Goal: Use online tool/utility

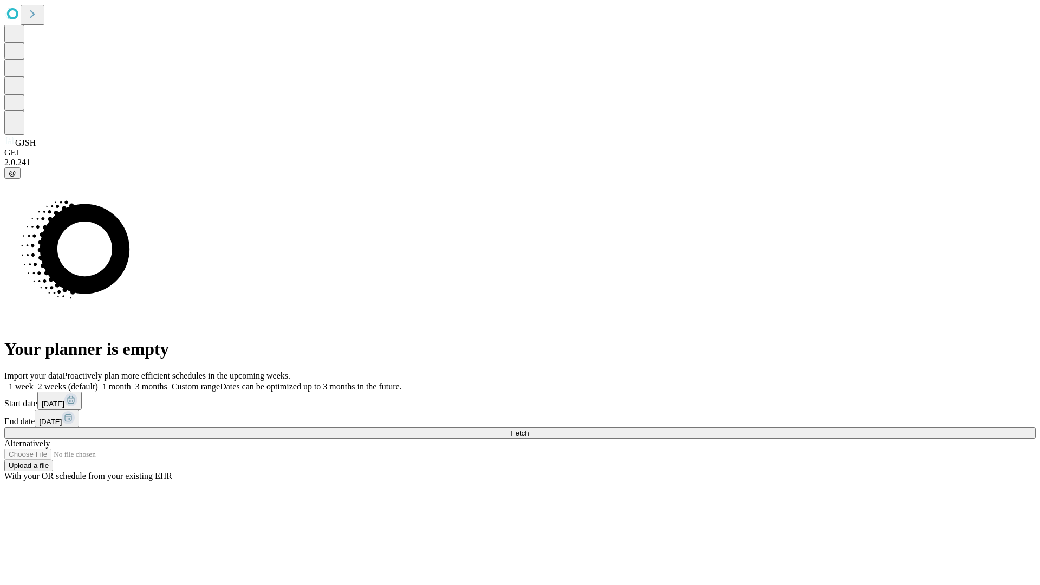
click at [529, 429] on span "Fetch" at bounding box center [520, 433] width 18 height 8
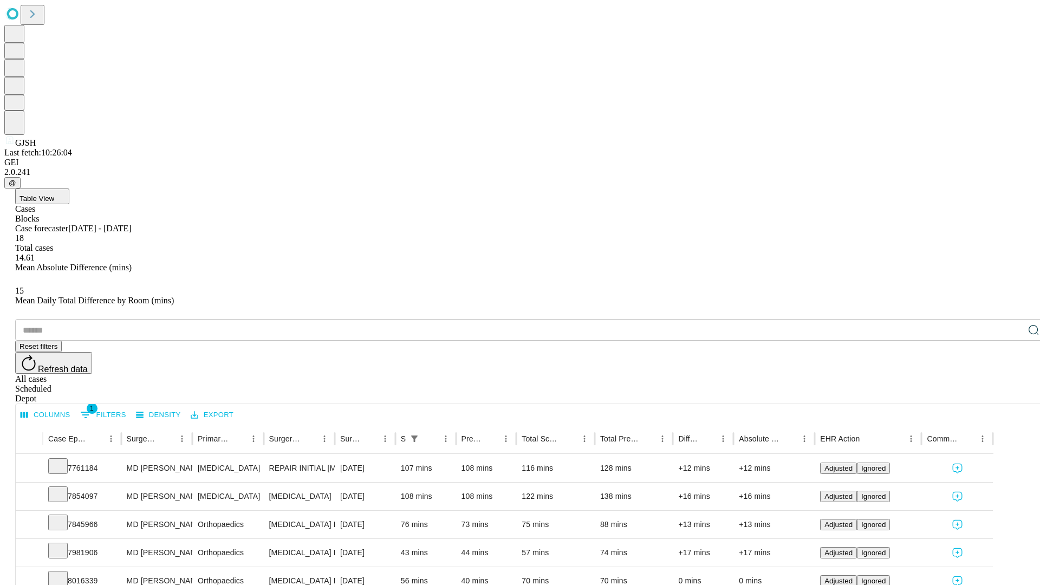
scroll to position [36, 0]
click at [63, 488] on icon at bounding box center [58, 493] width 11 height 11
